Goal: Browse casually

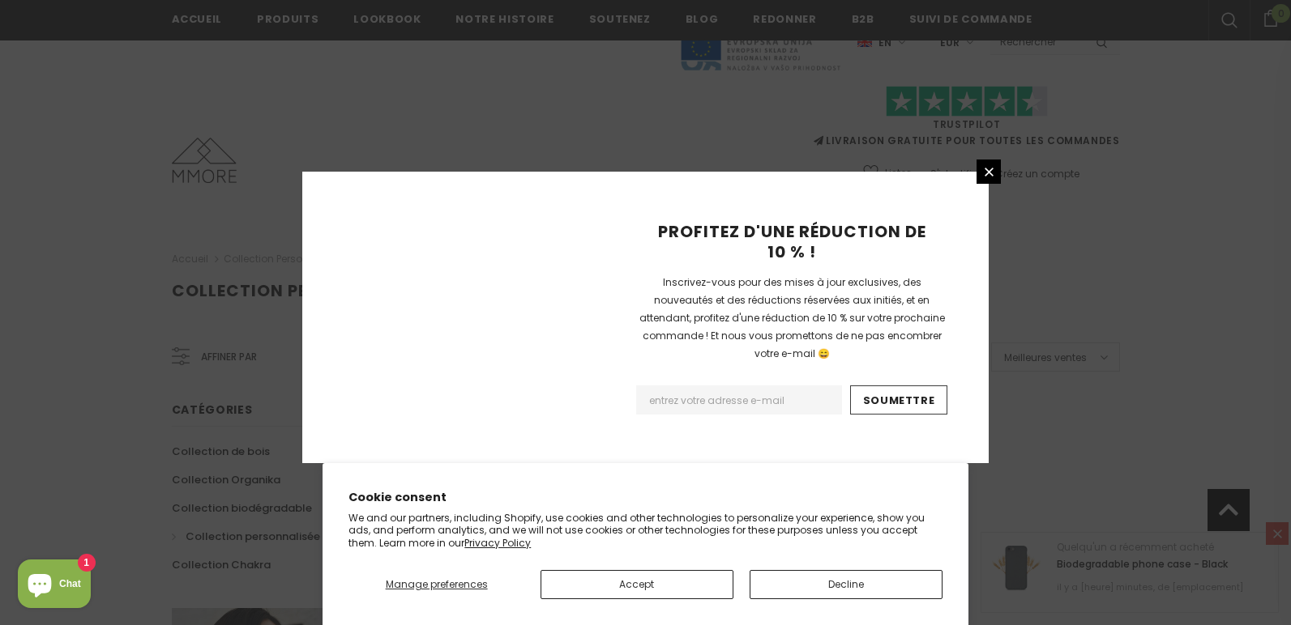
scroll to position [1074, 0]
